Goal: Subscribe to service/newsletter

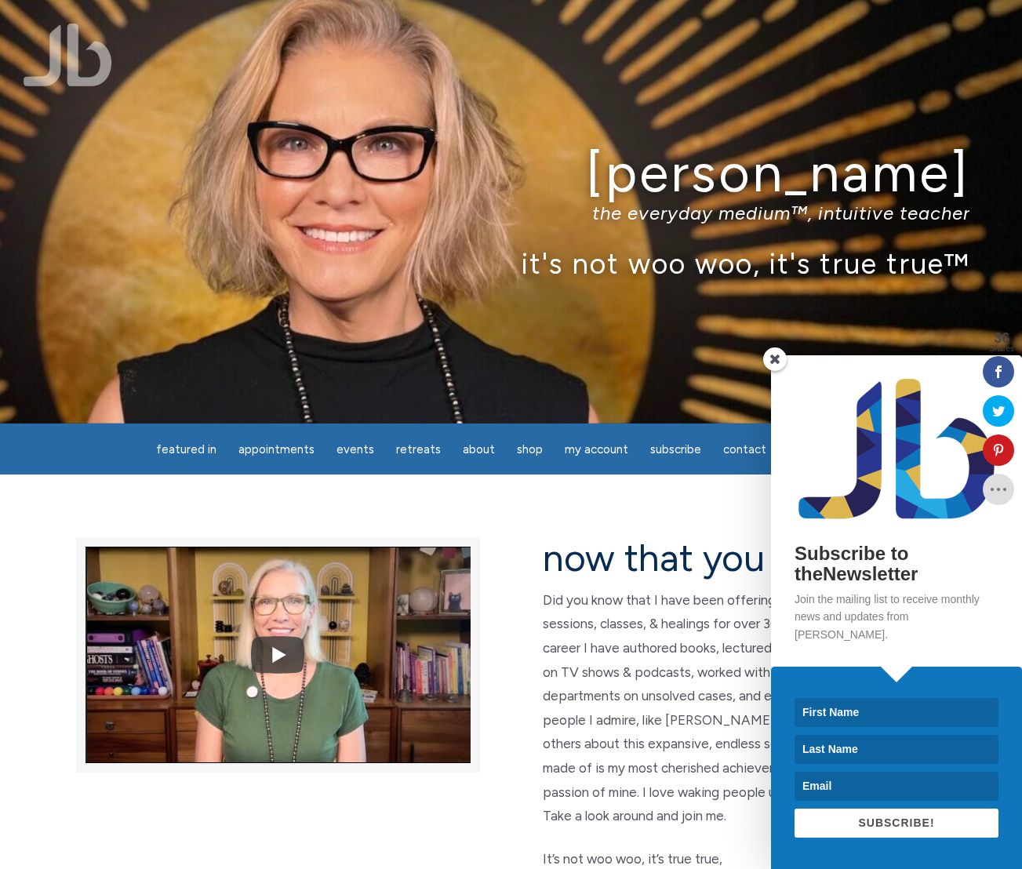
scroll to position [2, 0]
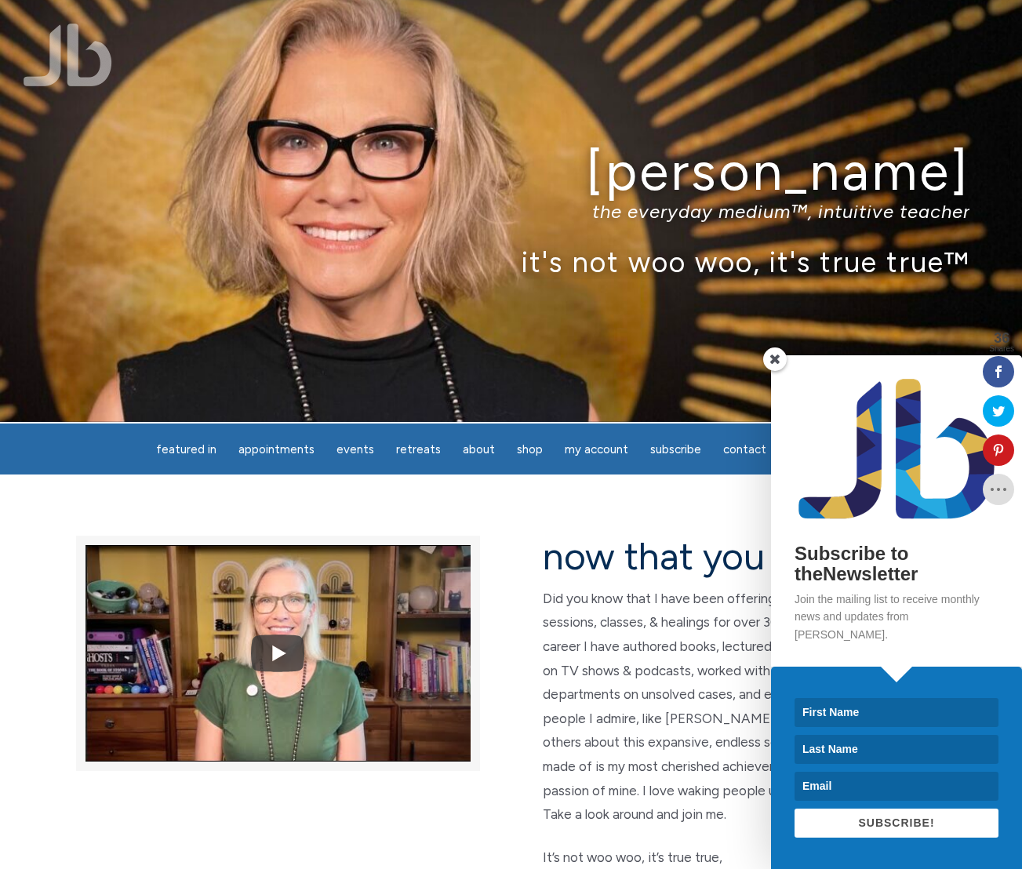
click at [877, 719] on input at bounding box center [896, 712] width 204 height 29
type input "Lyndsay"
type input "Hubley"
type input "lyndsayhubley@gmail.com"
click at [914, 820] on span "SUBSCRIBE!" at bounding box center [896, 822] width 76 height 13
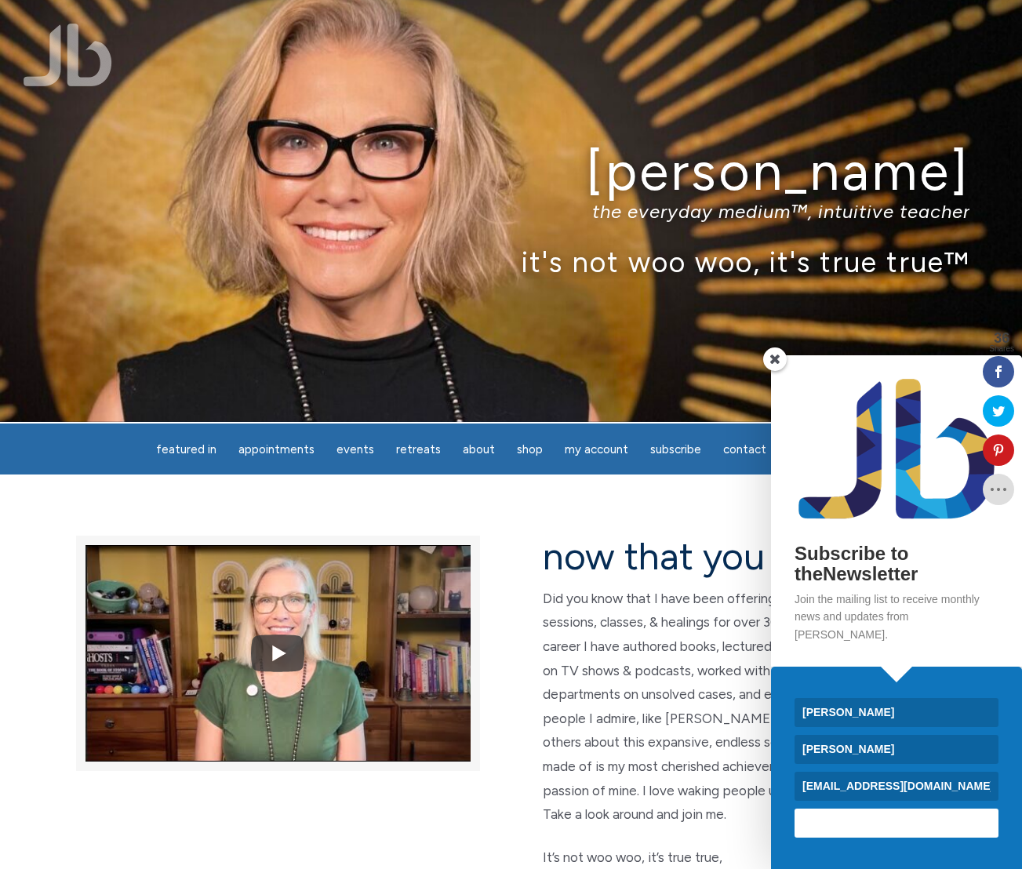
click at [710, 514] on div "Subscribe to theNewsletter Join the mailing list to receive monthly news and up…" at bounding box center [845, 612] width 353 height 514
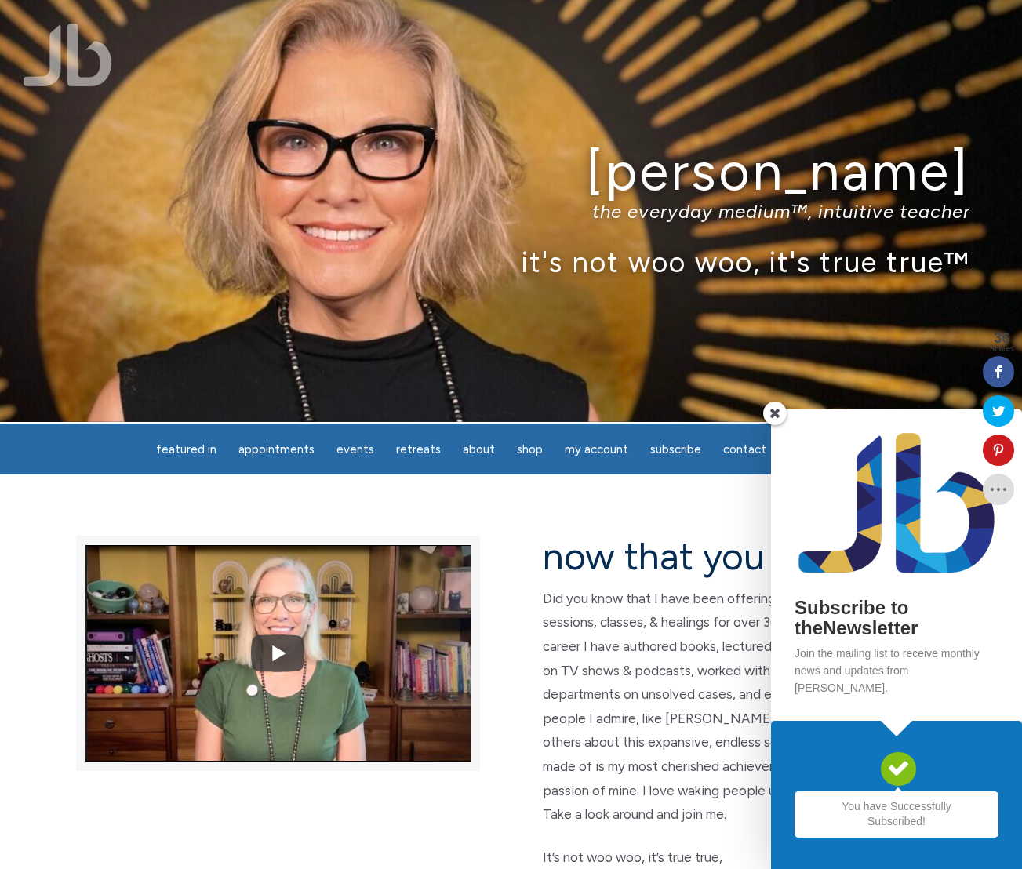
click at [771, 425] on span at bounding box center [775, 413] width 24 height 24
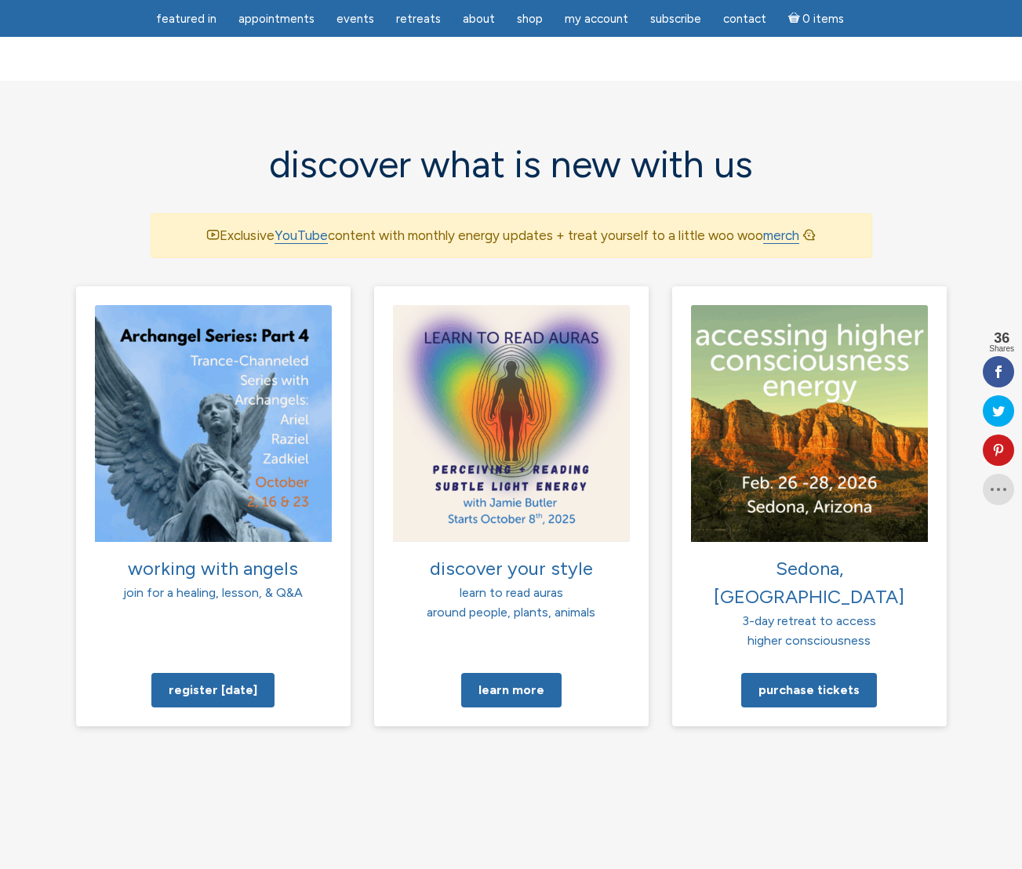
scroll to position [910, 0]
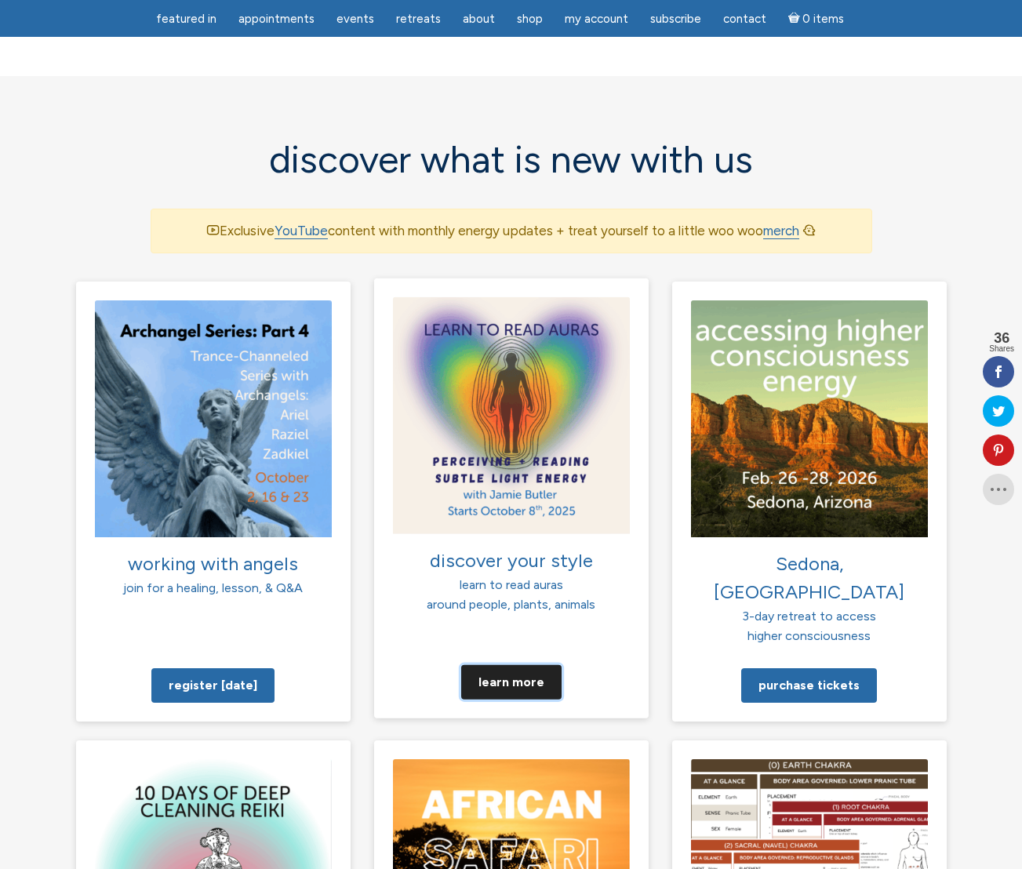
click at [514, 664] on link "Learn more" at bounding box center [511, 681] width 100 height 35
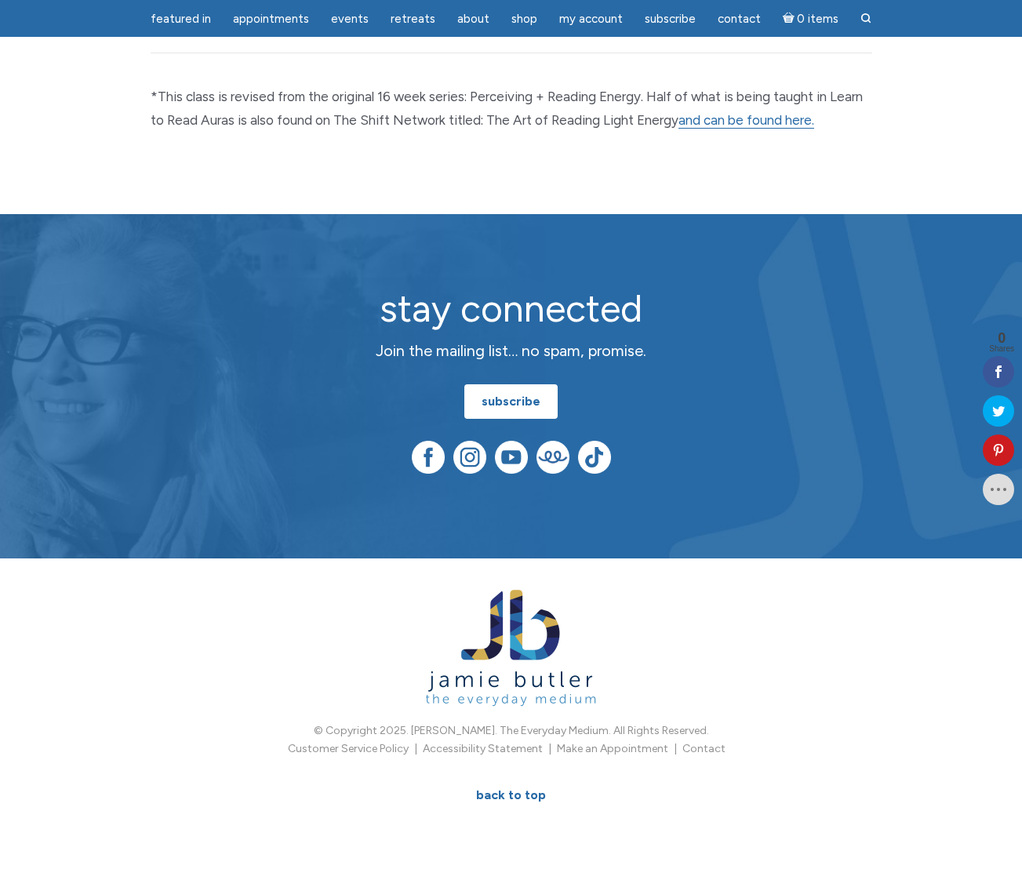
scroll to position [2839, 0]
